Goal: Navigation & Orientation: Find specific page/section

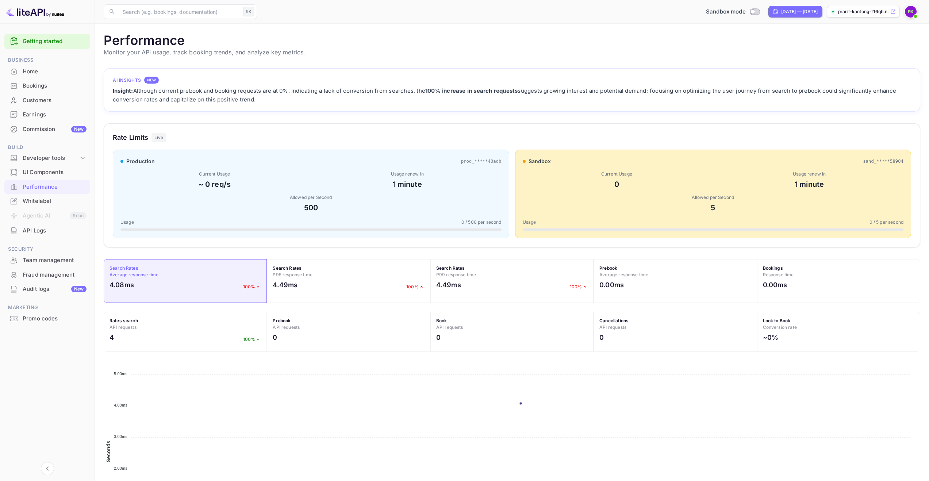
scroll to position [182, 811]
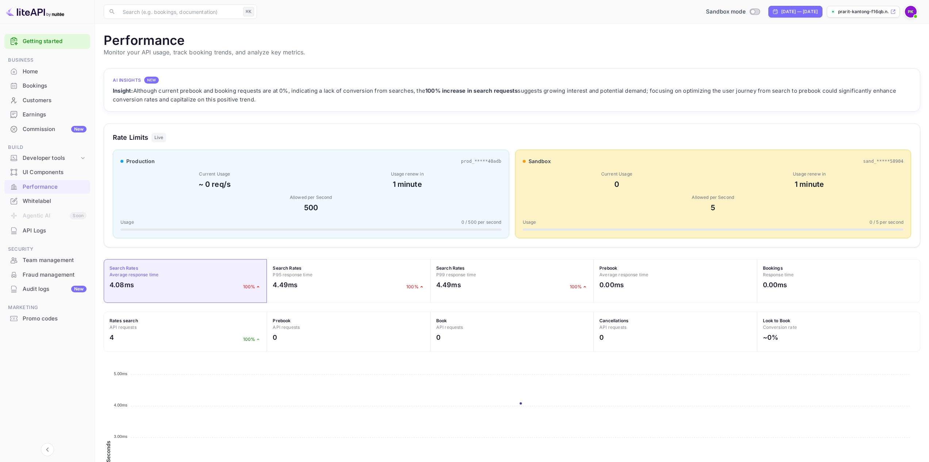
click at [39, 86] on div "Bookings" at bounding box center [55, 86] width 64 height 8
click at [34, 84] on div "Bookings" at bounding box center [55, 86] width 64 height 8
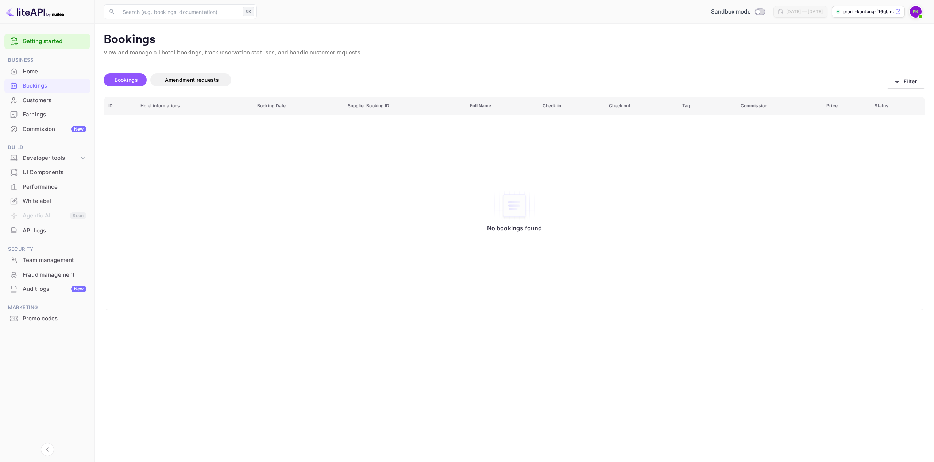
click at [29, 68] on div "Home" at bounding box center [55, 72] width 64 height 8
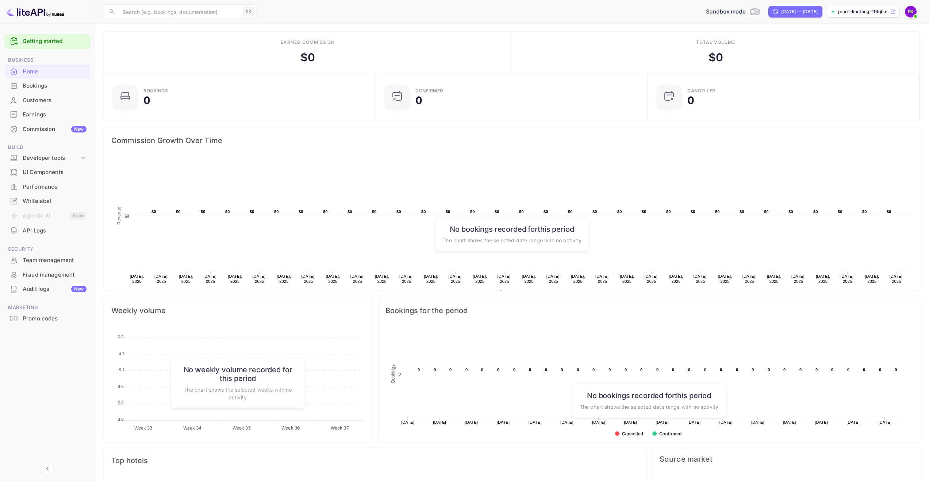
scroll to position [1, 0]
click at [189, 170] on rect at bounding box center [511, 230] width 801 height 146
click at [25, 11] on img at bounding box center [35, 12] width 58 height 12
